Goal: Communication & Community: Answer question/provide support

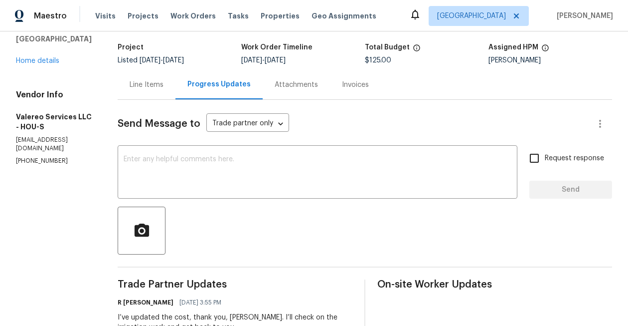
click at [131, 87] on div "Line Items" at bounding box center [147, 85] width 34 height 10
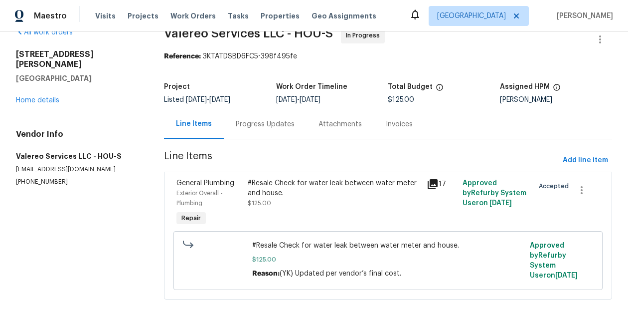
click at [430, 186] on icon at bounding box center [433, 184] width 10 height 10
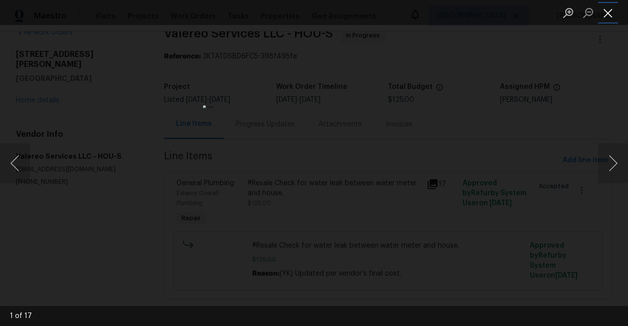
click at [610, 15] on button "Close lightbox" at bounding box center [608, 12] width 20 height 17
click at [606, 13] on button "Close lightbox" at bounding box center [608, 12] width 20 height 17
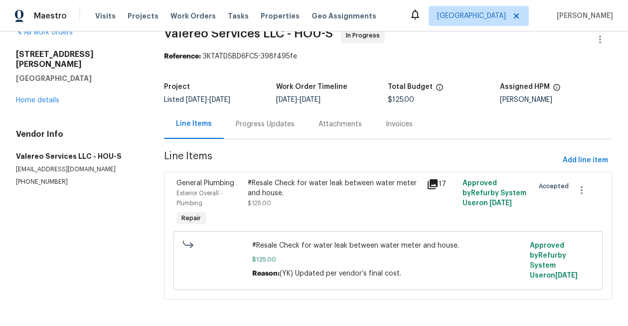
click at [266, 122] on div "Progress Updates" at bounding box center [265, 124] width 59 height 10
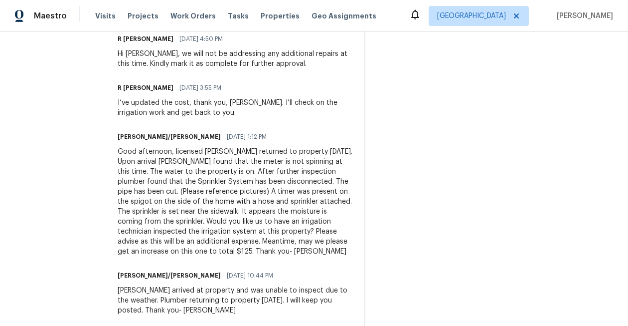
scroll to position [323, 0]
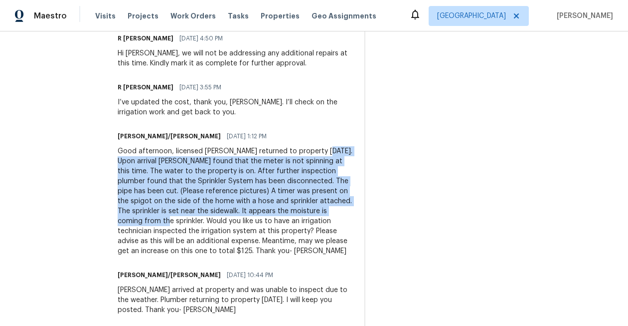
drag, startPoint x: 314, startPoint y: 150, endPoint x: 328, endPoint y: 213, distance: 64.4
click at [328, 213] on div "Good afternoon, licensed [PERSON_NAME] returned to property [DATE]. Upon arriva…" at bounding box center [235, 201] width 235 height 110
copy div "Upon arrival [PERSON_NAME] found that the meter is not spinning at this time. T…"
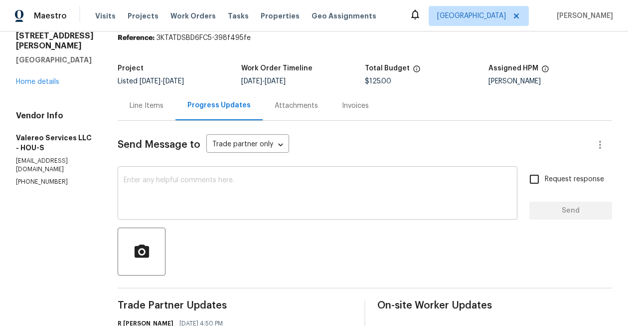
scroll to position [0, 0]
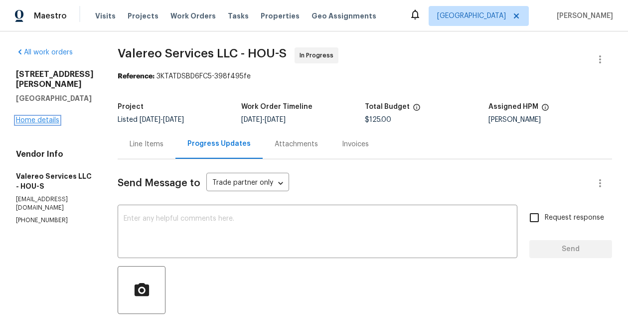
click at [45, 124] on link "Home details" at bounding box center [37, 120] width 43 height 7
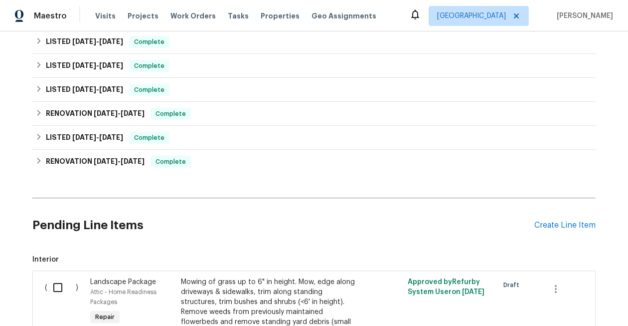
scroll to position [232, 0]
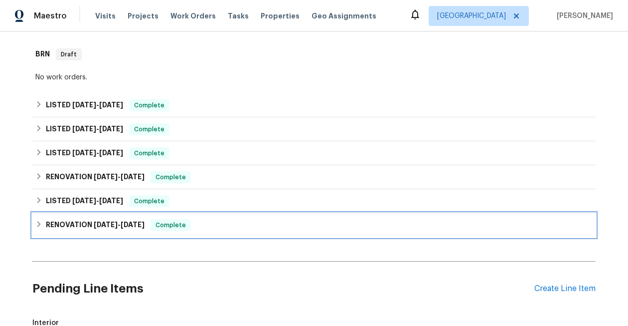
click at [124, 222] on span "[DATE]" at bounding box center [133, 224] width 24 height 7
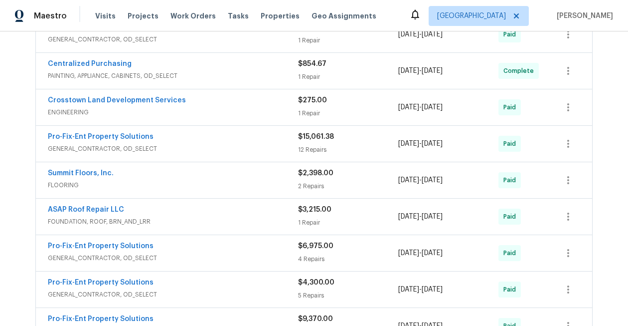
scroll to position [775, 0]
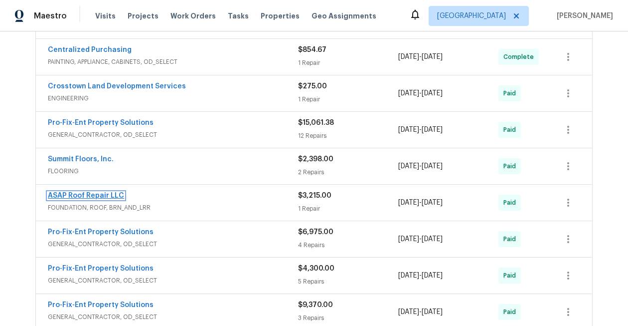
click at [107, 195] on link "ASAP Roof Repair LLC" at bounding box center [86, 195] width 76 height 7
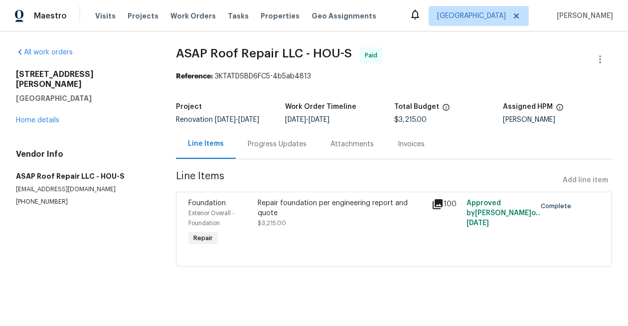
click at [272, 148] on div "Progress Updates" at bounding box center [277, 144] width 59 height 10
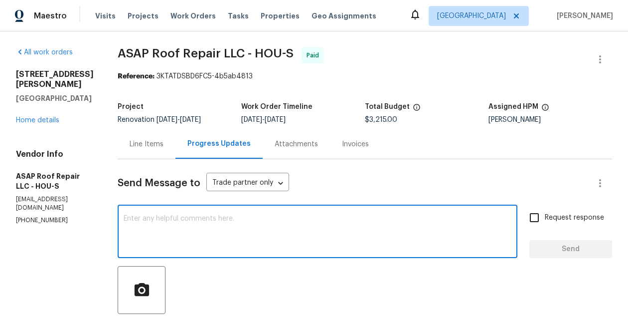
click at [228, 228] on textarea at bounding box center [318, 232] width 388 height 35
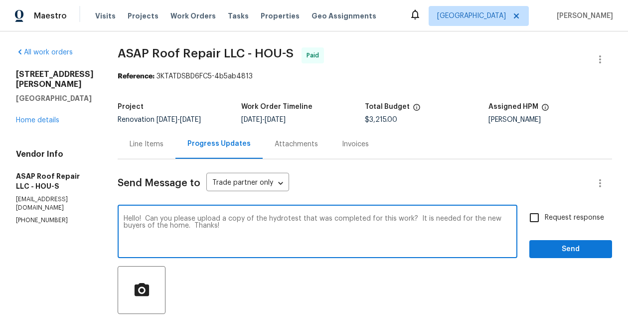
drag, startPoint x: 412, startPoint y: 219, endPoint x: 191, endPoint y: 222, distance: 221.4
click at [191, 222] on textarea "Hello! Can you please upload a copy of the hydrotest that was completed for thi…" at bounding box center [318, 232] width 388 height 35
type textarea "Hello! Can you please upload a copy of the hydrotest that was completed for thi…"
click at [538, 213] on input "Request response" at bounding box center [534, 217] width 21 height 21
checkbox input "true"
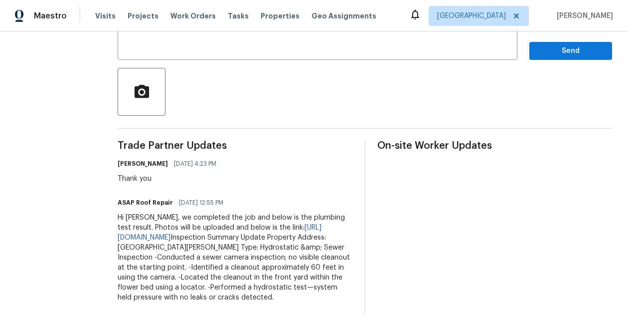
scroll to position [212, 0]
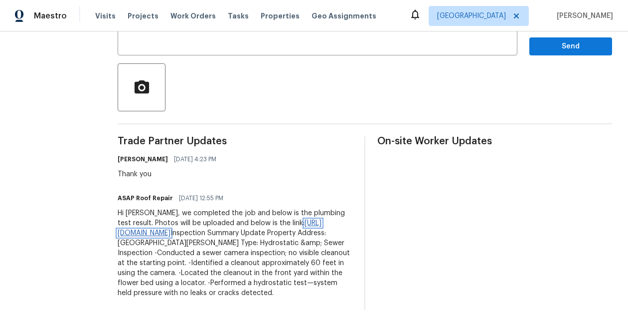
click at [255, 222] on link "[URL][DOMAIN_NAME]" at bounding box center [220, 227] width 204 height 17
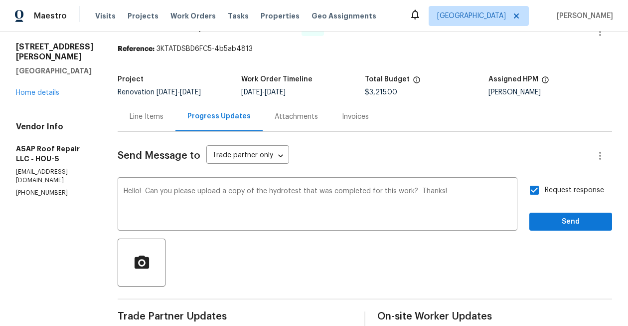
scroll to position [0, 0]
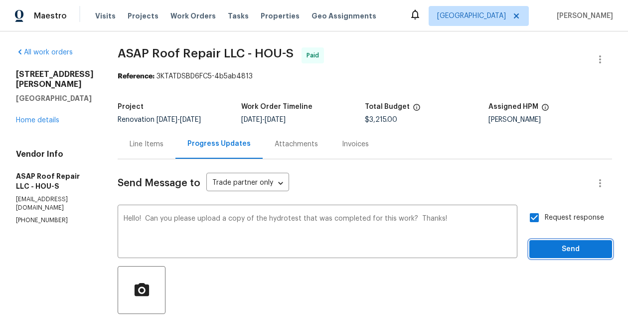
click at [544, 251] on span "Send" at bounding box center [570, 249] width 67 height 12
